Goal: Information Seeking & Learning: Compare options

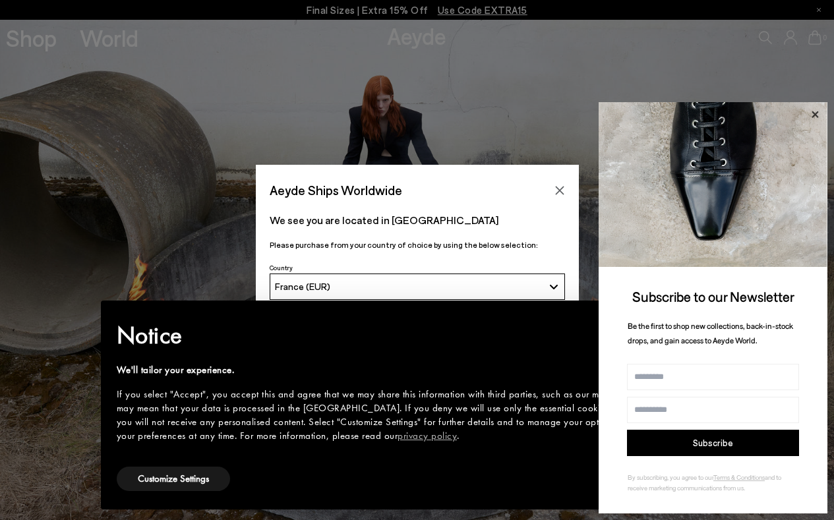
click at [819, 114] on icon at bounding box center [815, 114] width 17 height 17
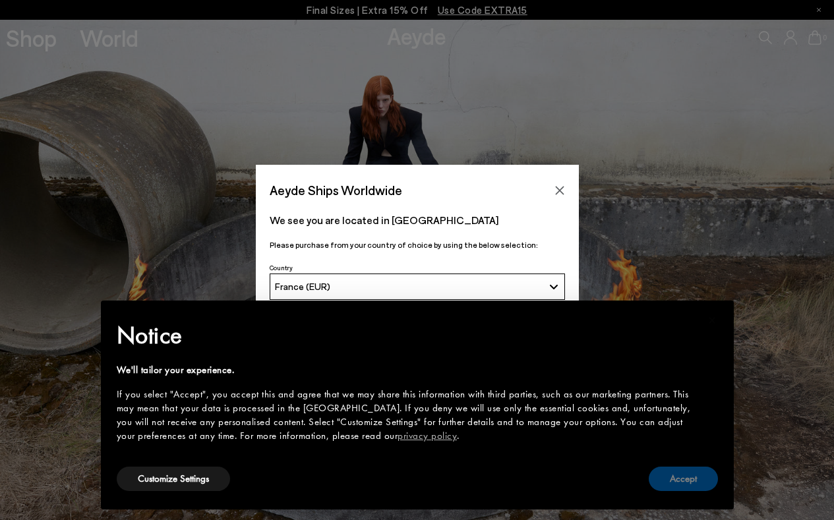
click at [681, 476] on button "Accept" at bounding box center [683, 479] width 69 height 24
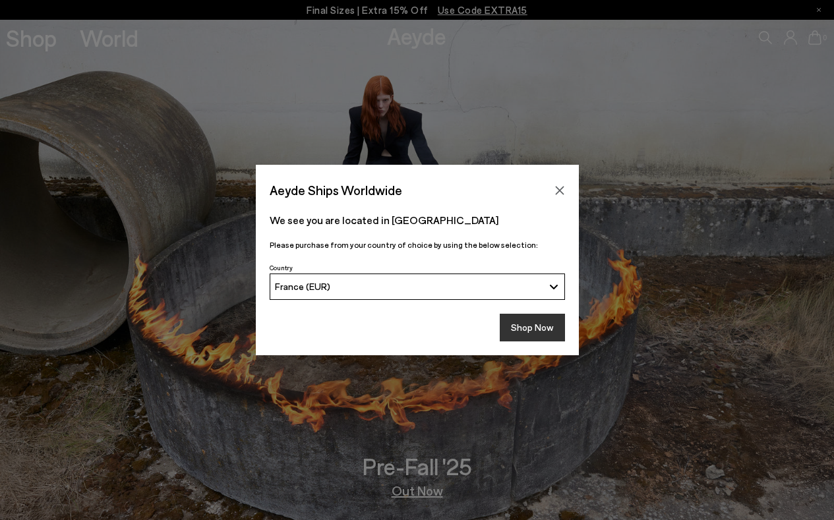
click at [536, 328] on button "Shop Now" at bounding box center [532, 328] width 65 height 28
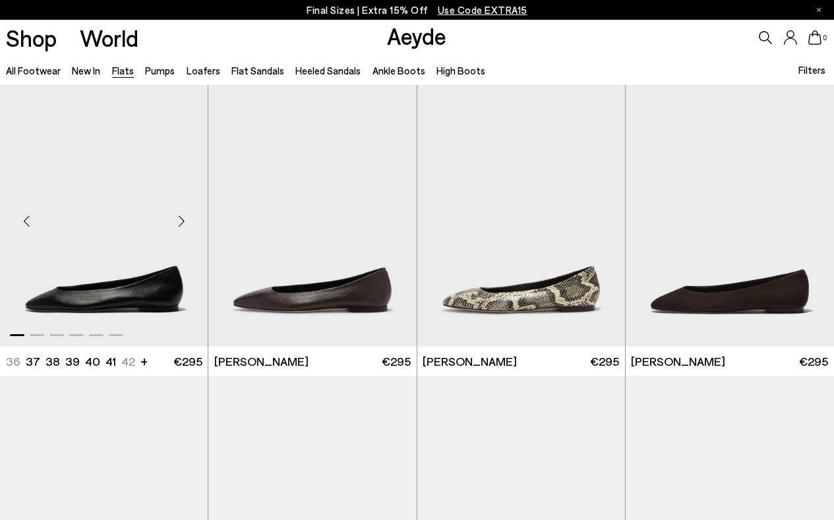
click at [185, 214] on div "Next slide" at bounding box center [182, 221] width 40 height 40
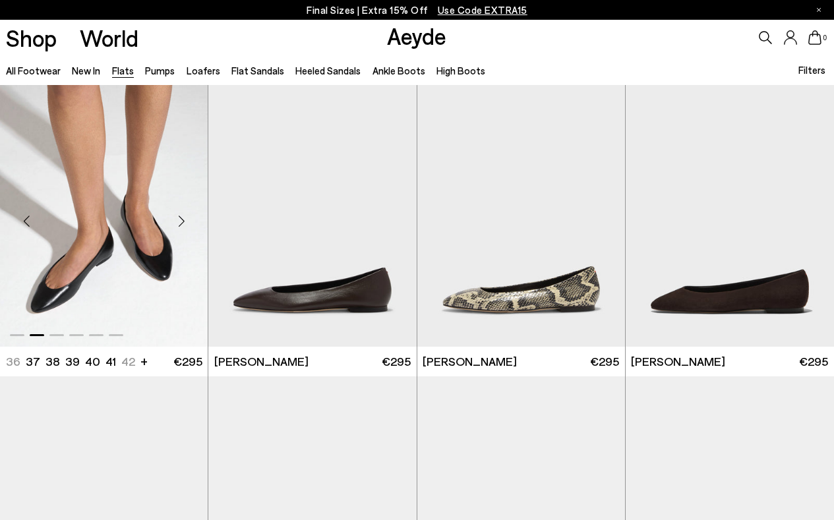
click at [183, 216] on div "Next slide" at bounding box center [182, 221] width 40 height 40
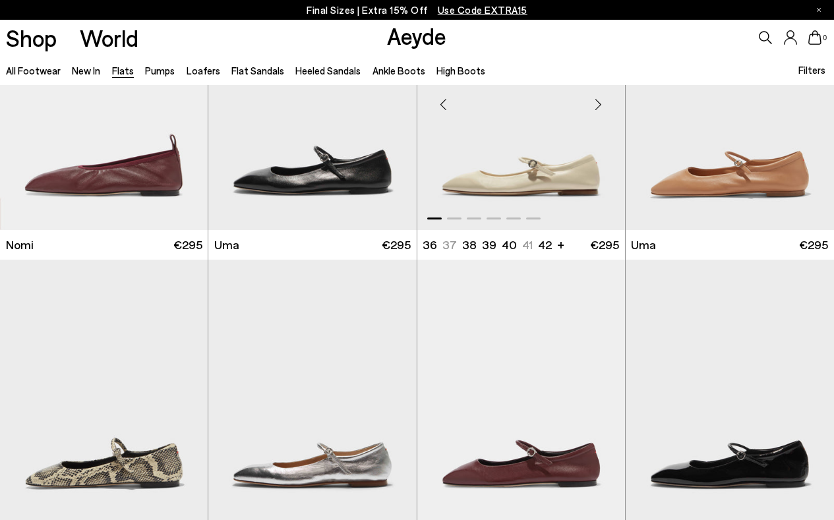
scroll to position [807, 0]
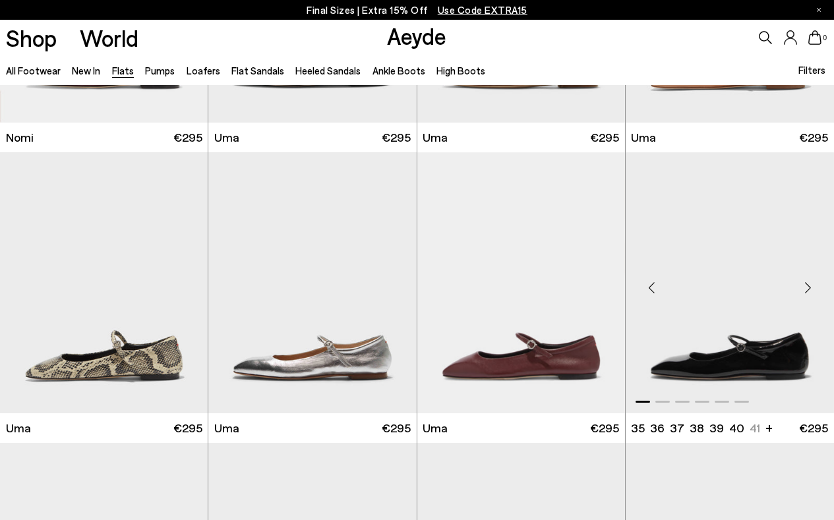
click at [804, 287] on div "Next slide" at bounding box center [808, 288] width 40 height 40
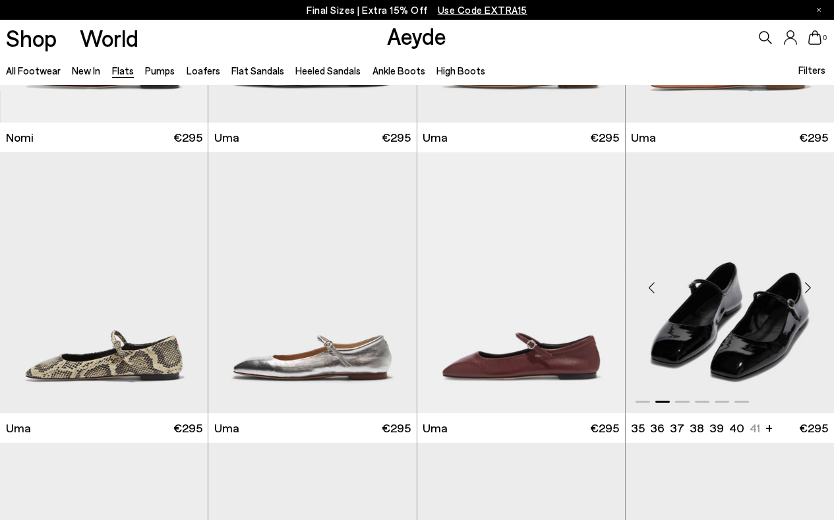
click at [804, 288] on div "Next slide" at bounding box center [808, 288] width 40 height 40
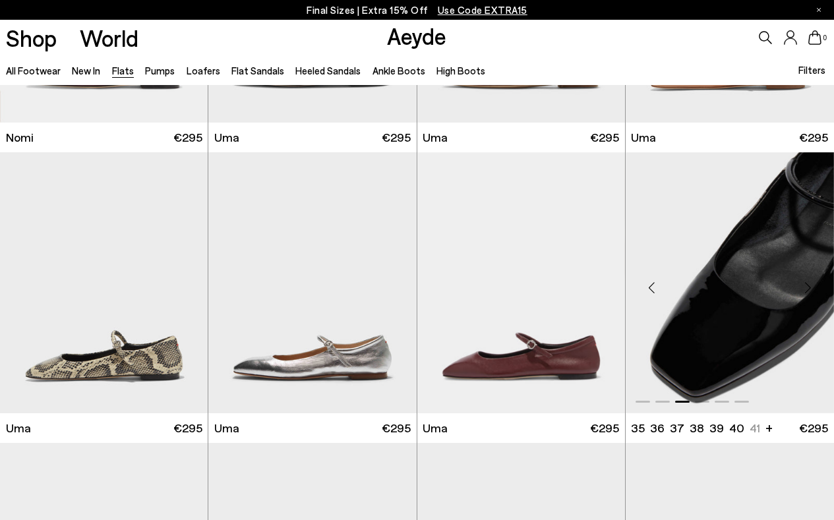
click at [804, 288] on div "Next slide" at bounding box center [808, 288] width 40 height 40
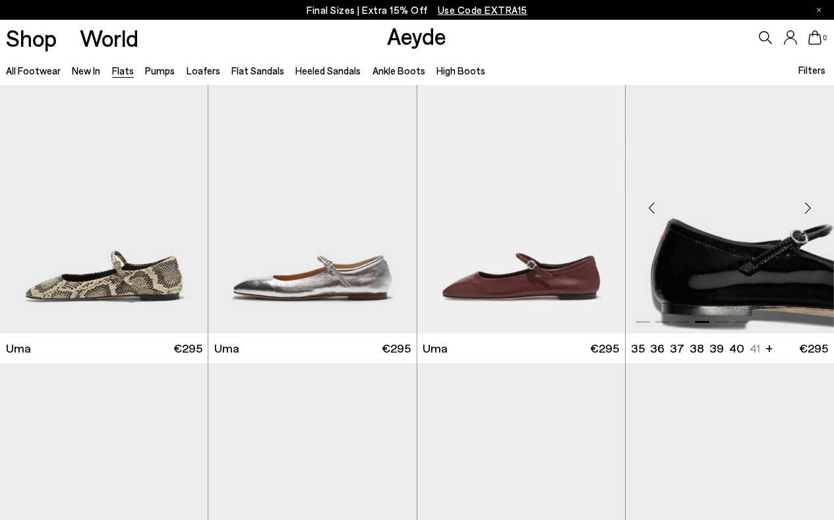
scroll to position [1105, 0]
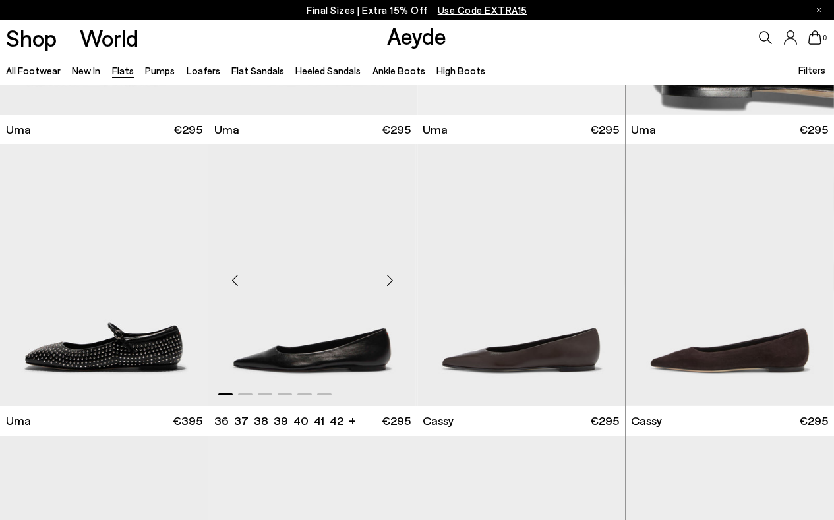
click at [390, 282] on div "Next slide" at bounding box center [391, 281] width 40 height 40
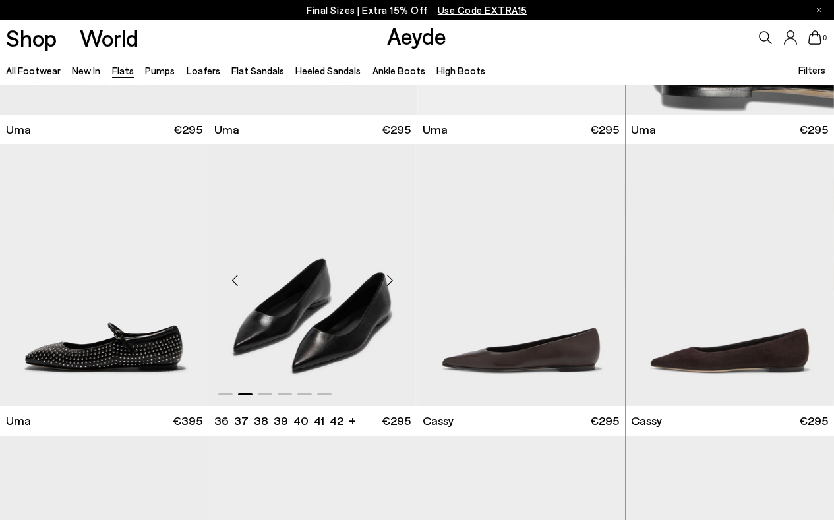
click at [390, 282] on div "Next slide" at bounding box center [391, 281] width 40 height 40
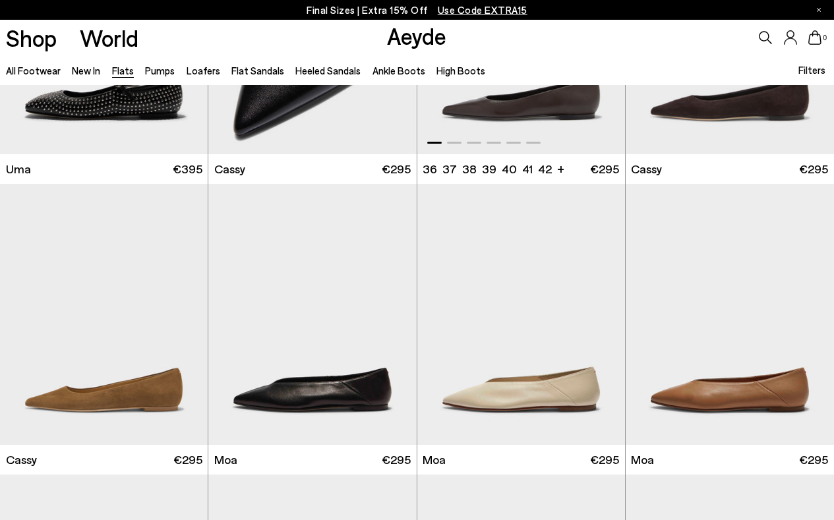
scroll to position [1482, 0]
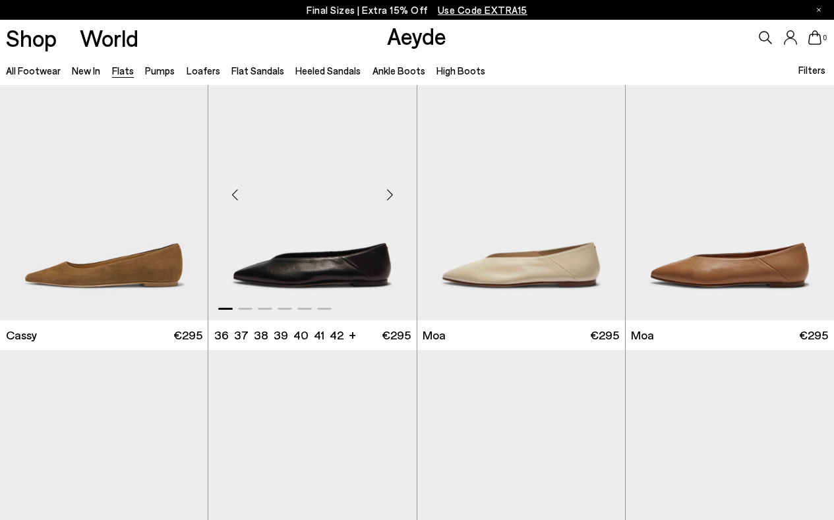
click at [391, 201] on div "Next slide" at bounding box center [391, 195] width 40 height 40
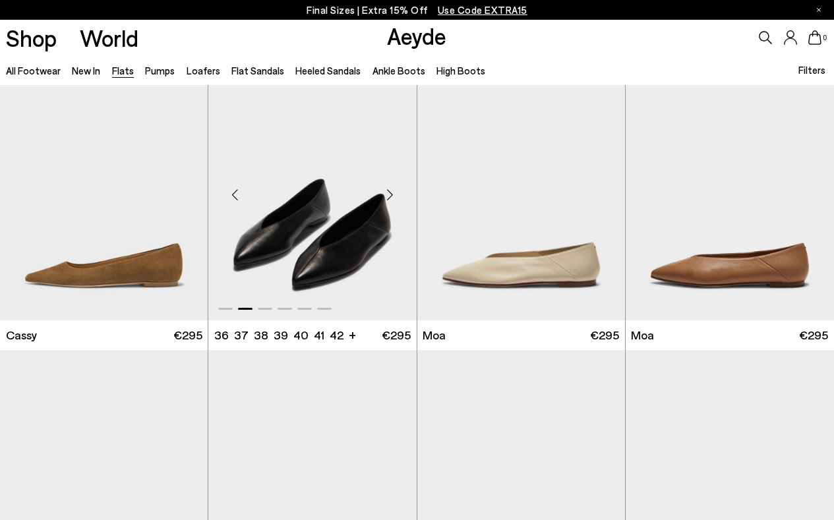
click at [391, 201] on div "Next slide" at bounding box center [391, 195] width 40 height 40
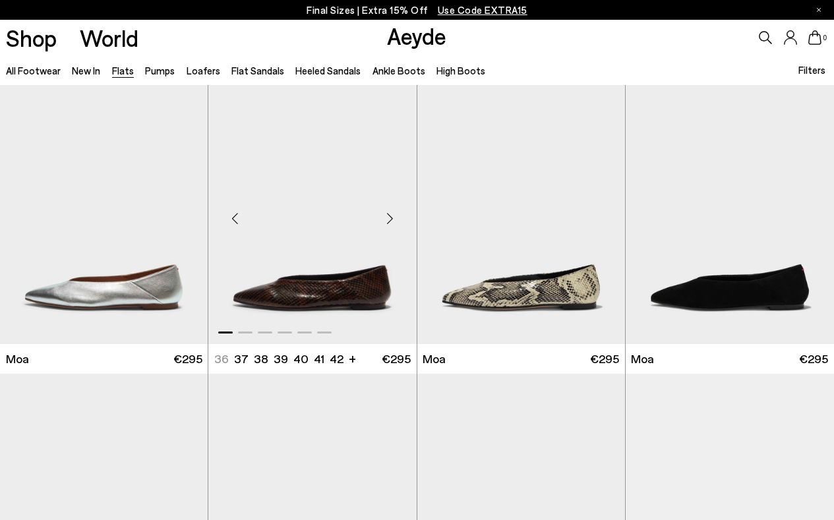
scroll to position [2016, 0]
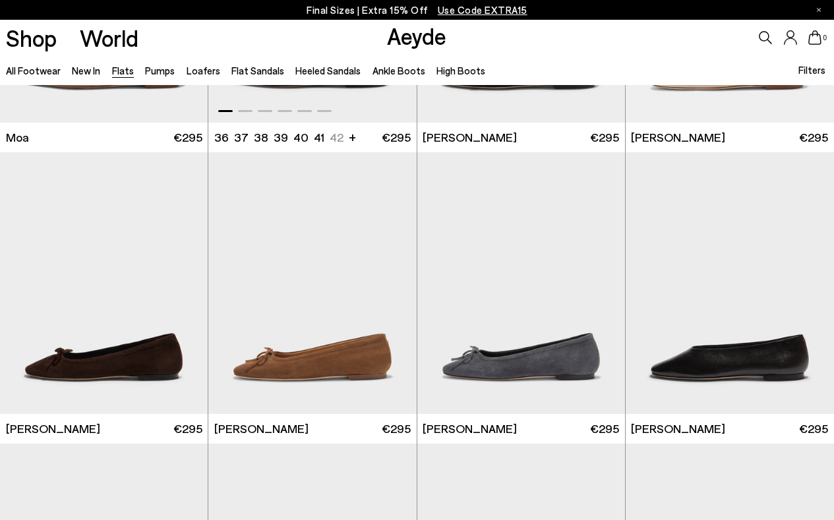
scroll to position [2425, 0]
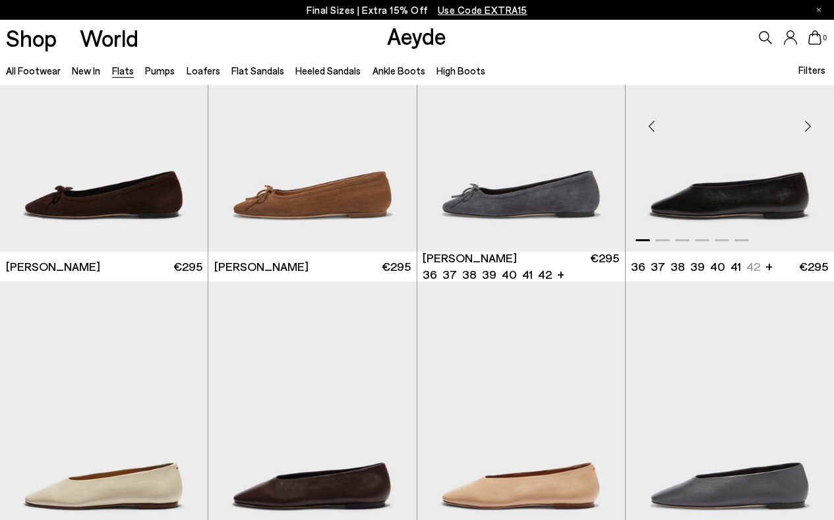
click at [803, 137] on div "Next slide" at bounding box center [808, 127] width 40 height 40
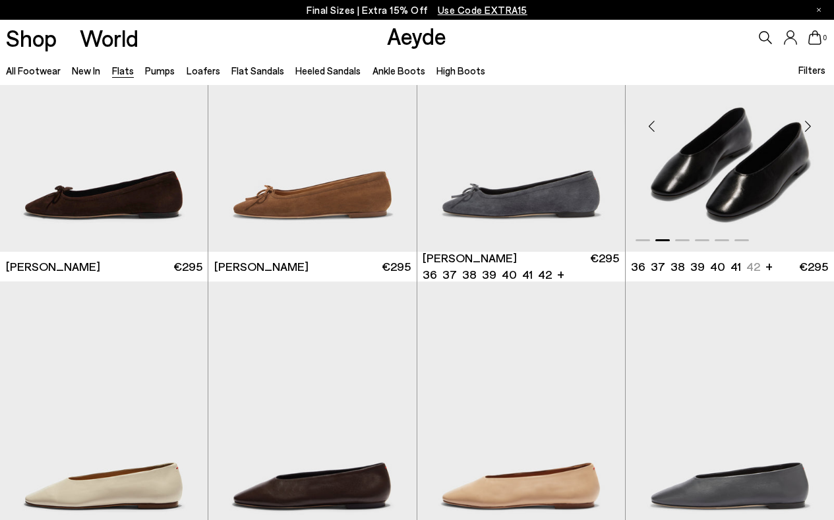
click at [803, 137] on div "Next slide" at bounding box center [808, 127] width 40 height 40
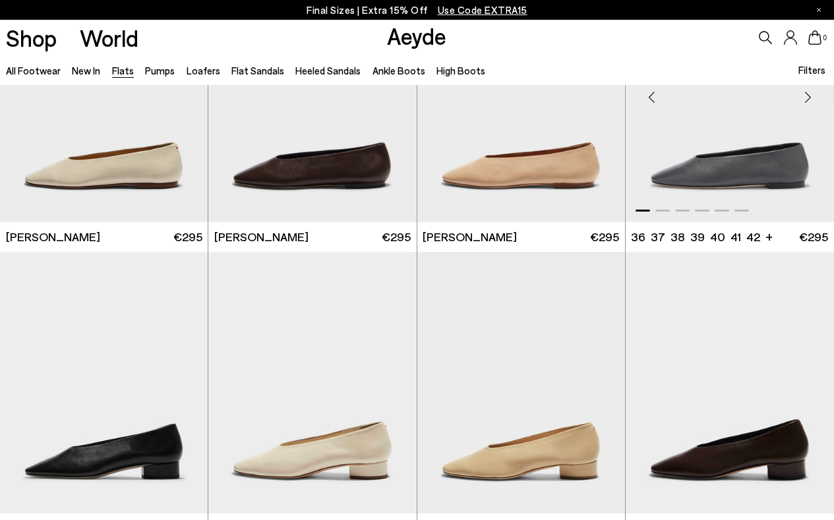
scroll to position [2864, 0]
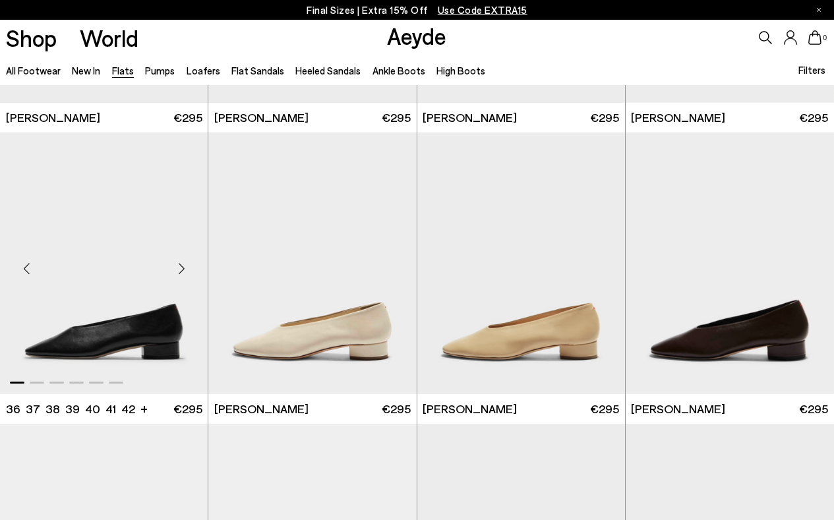
click at [183, 270] on div "Next slide" at bounding box center [182, 269] width 40 height 40
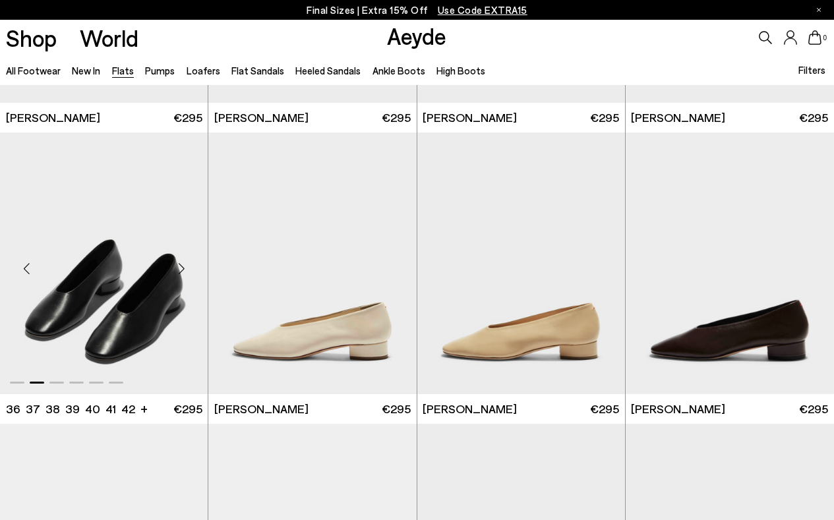
click at [183, 271] on div "Next slide" at bounding box center [182, 269] width 40 height 40
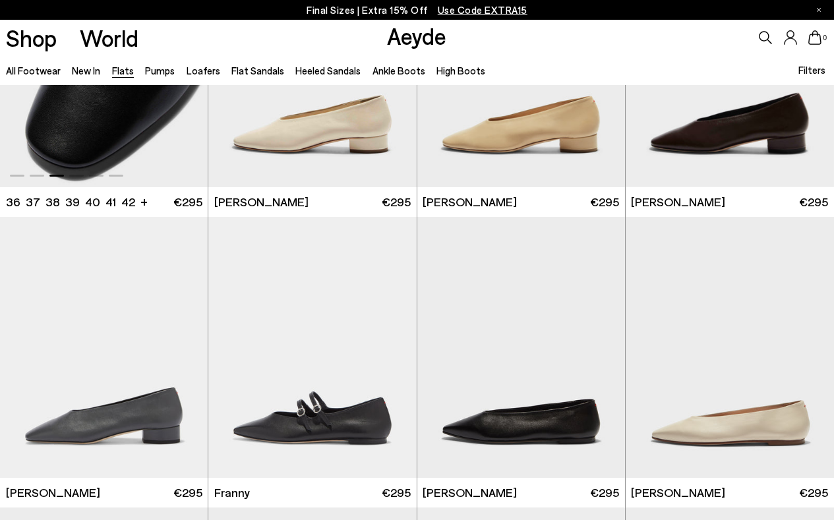
scroll to position [3115, 0]
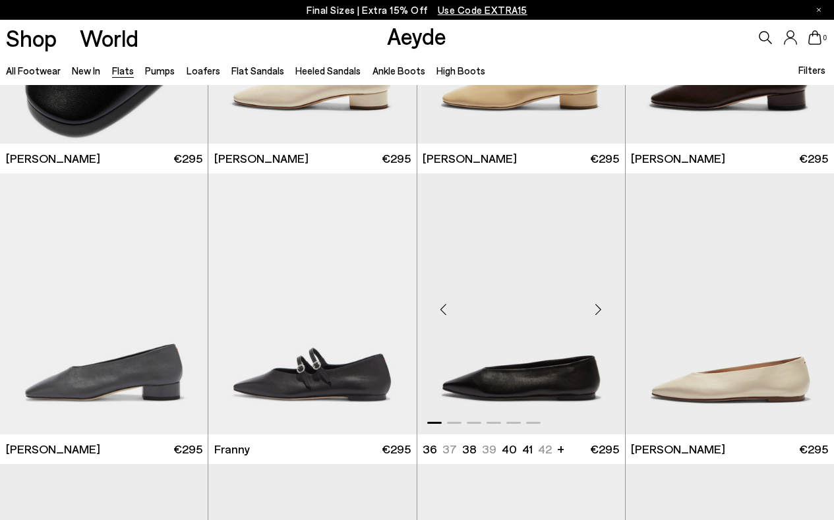
click at [601, 311] on div "Next slide" at bounding box center [599, 310] width 40 height 40
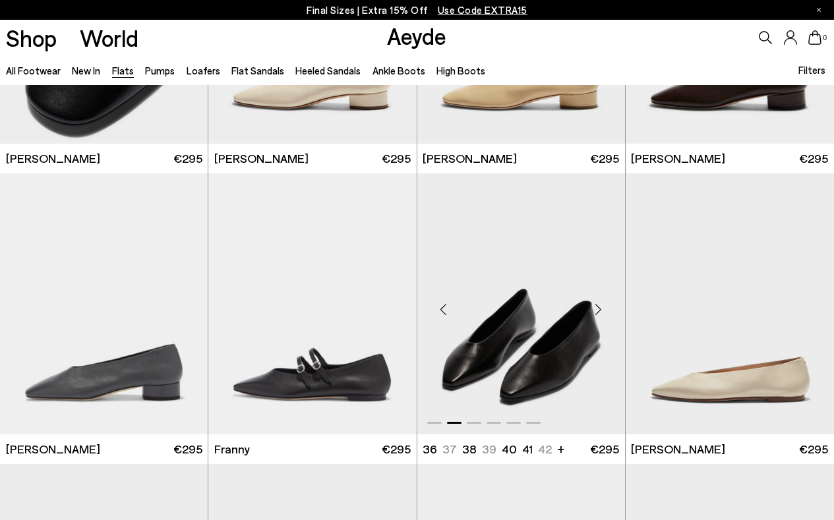
click at [601, 311] on div "Next slide" at bounding box center [599, 310] width 40 height 40
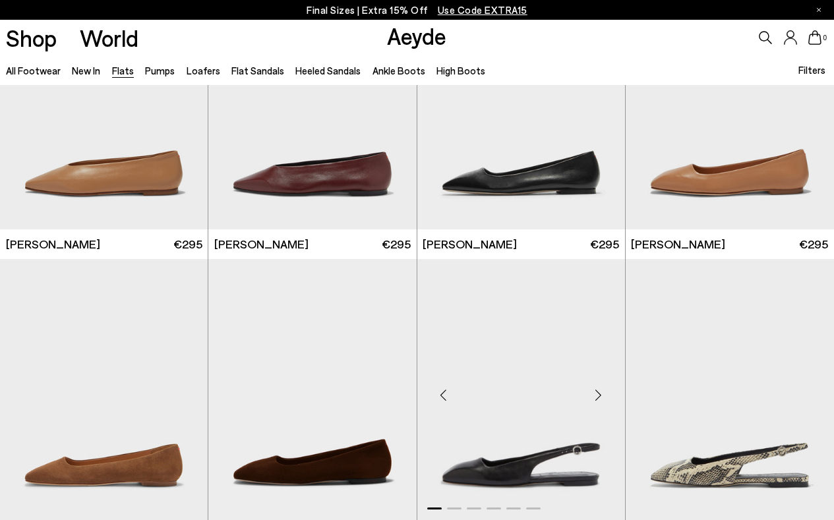
scroll to position [3800, 0]
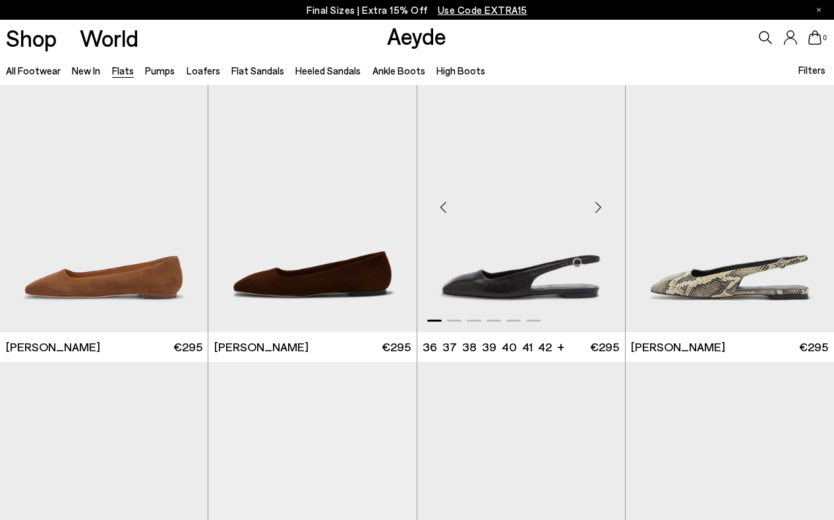
click at [601, 206] on div "Next slide" at bounding box center [599, 207] width 40 height 40
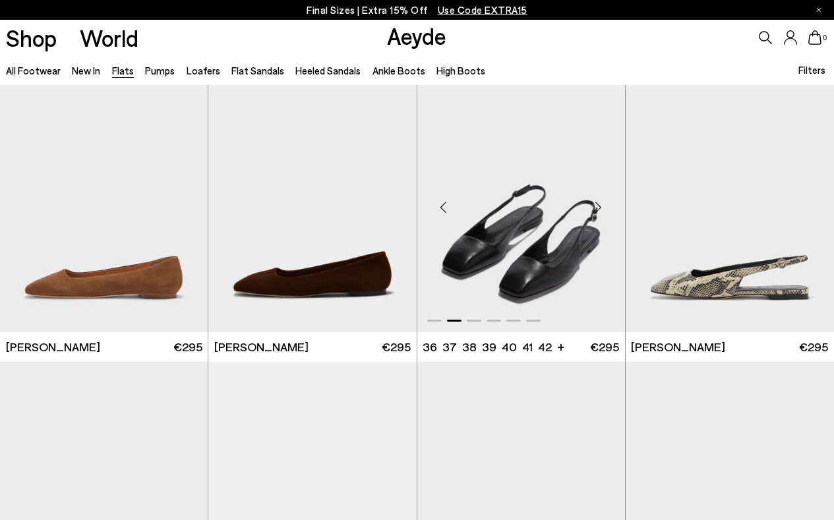
click at [601, 206] on div "Next slide" at bounding box center [599, 207] width 40 height 40
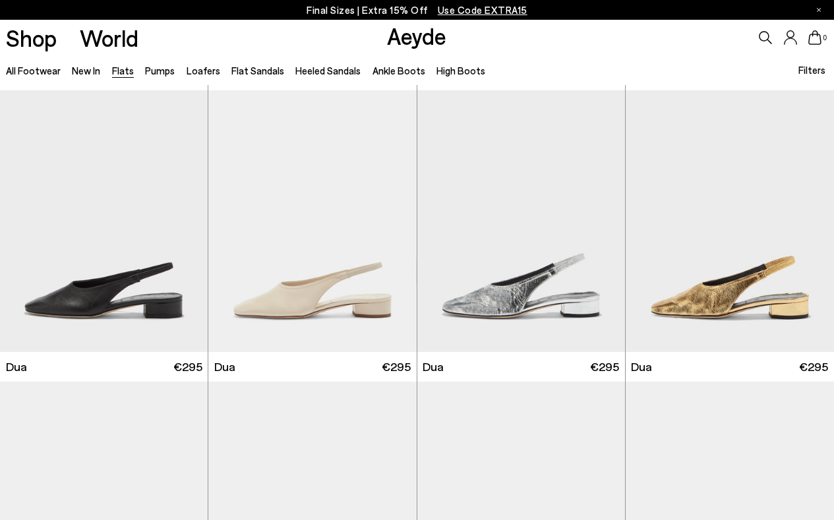
scroll to position [4094, 0]
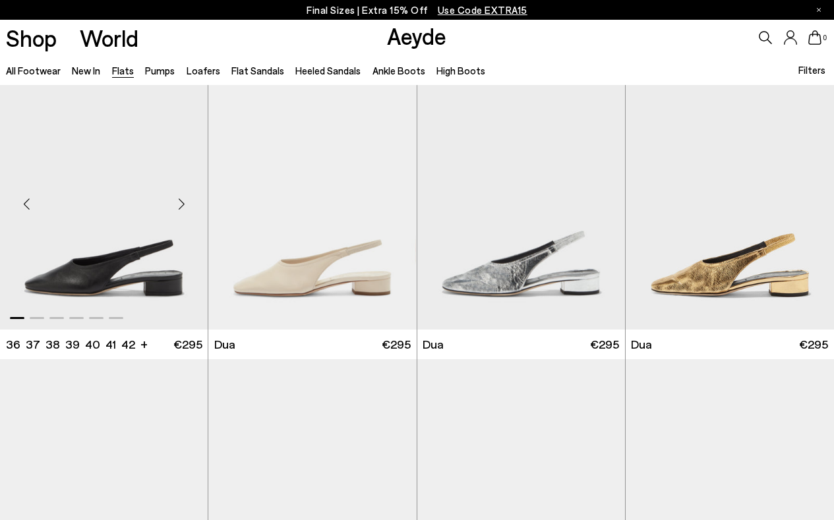
click at [187, 208] on div "Next slide" at bounding box center [182, 205] width 40 height 40
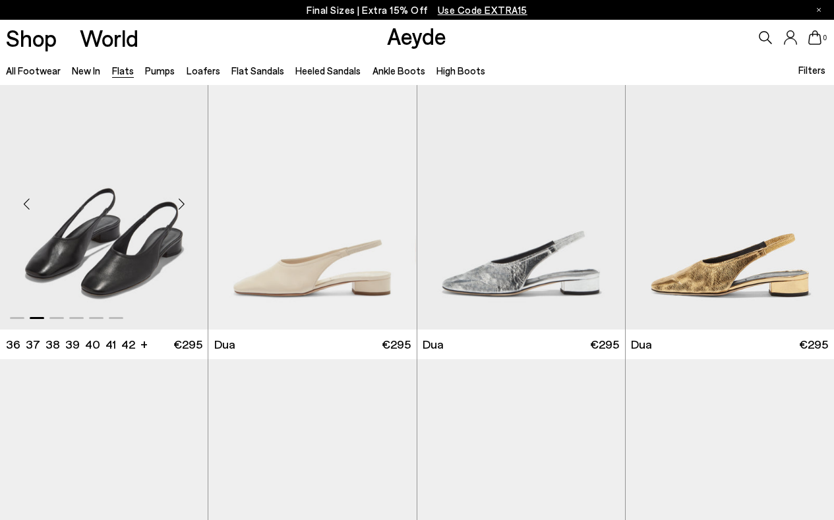
click at [187, 208] on div "Next slide" at bounding box center [182, 205] width 40 height 40
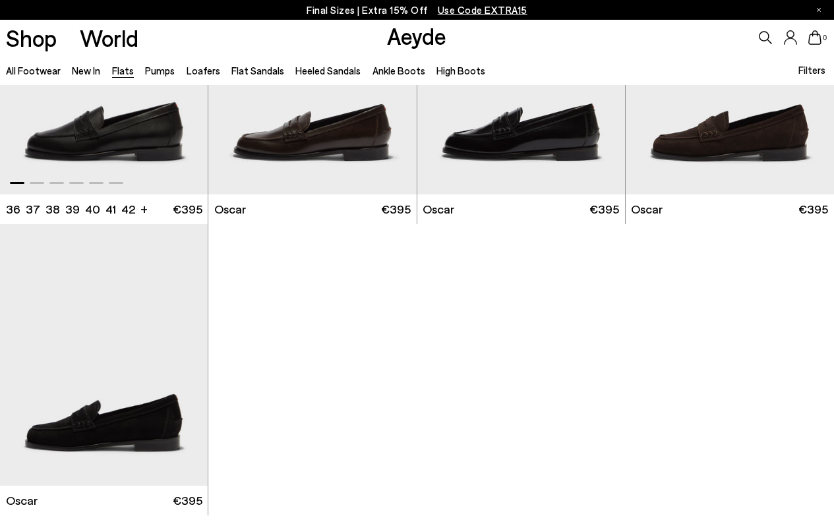
scroll to position [6037, 0]
